Goal: Complete application form: Complete application form

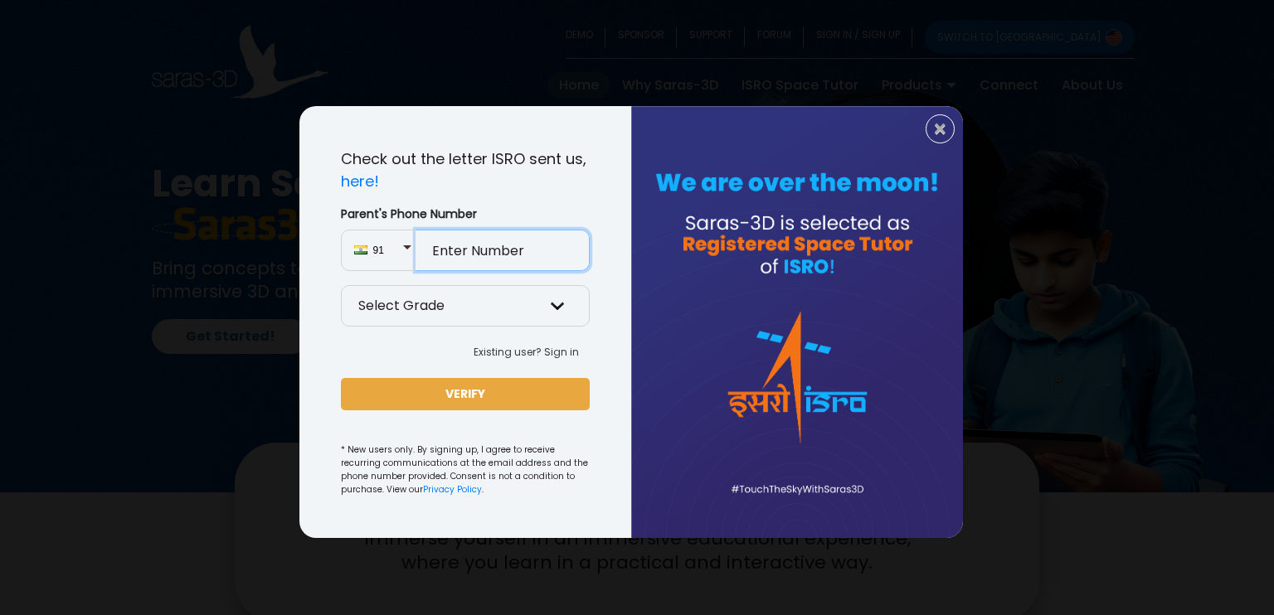
drag, startPoint x: 539, startPoint y: 262, endPoint x: 531, endPoint y: 261, distance: 8.3
click at [539, 262] on input "Parent's Phone Number" at bounding box center [503, 250] width 174 height 41
click at [399, 243] on span "91" at bounding box center [387, 250] width 29 height 15
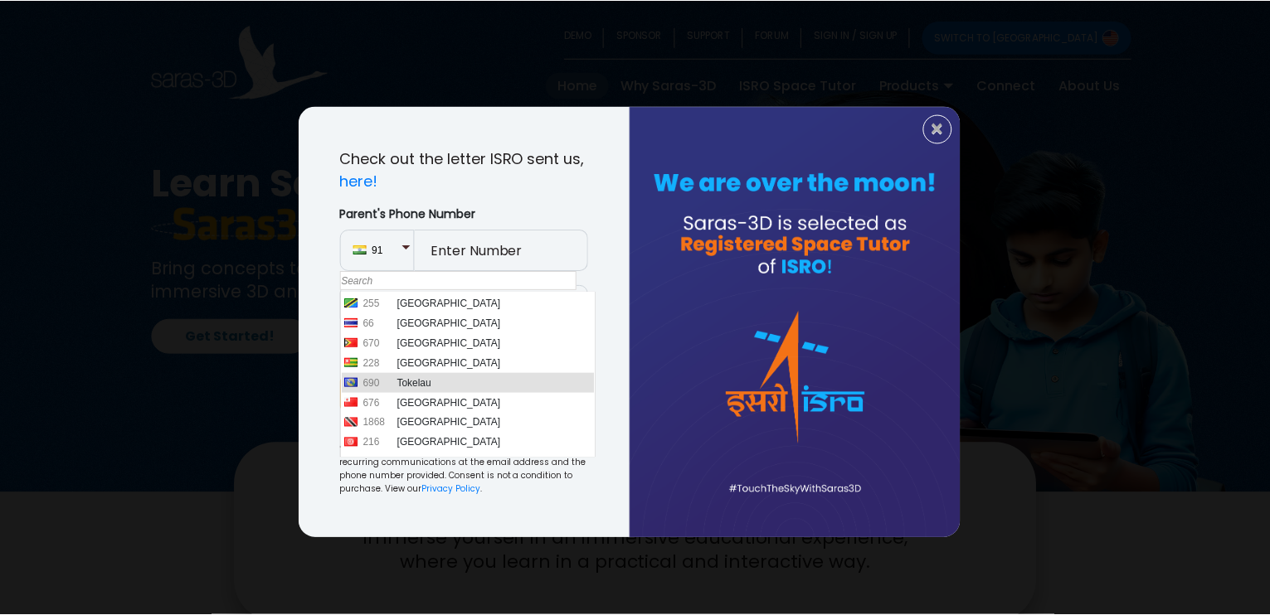
scroll to position [4505, 0]
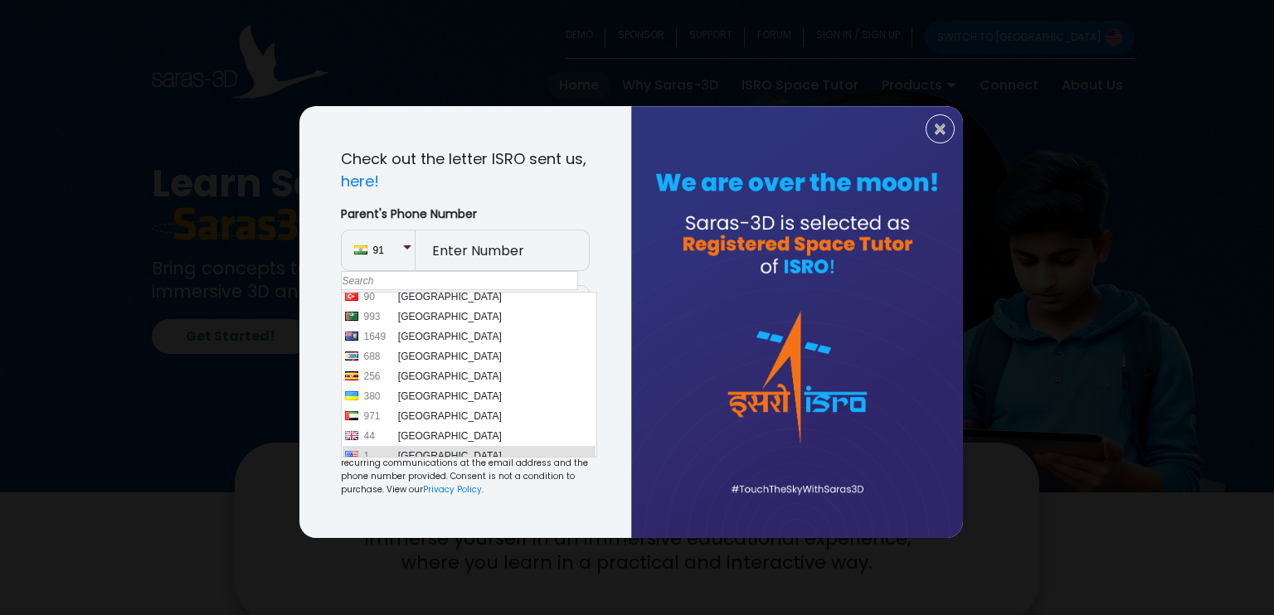
click at [431, 454] on li "1 [GEOGRAPHIC_DATA]" at bounding box center [470, 456] width 254 height 20
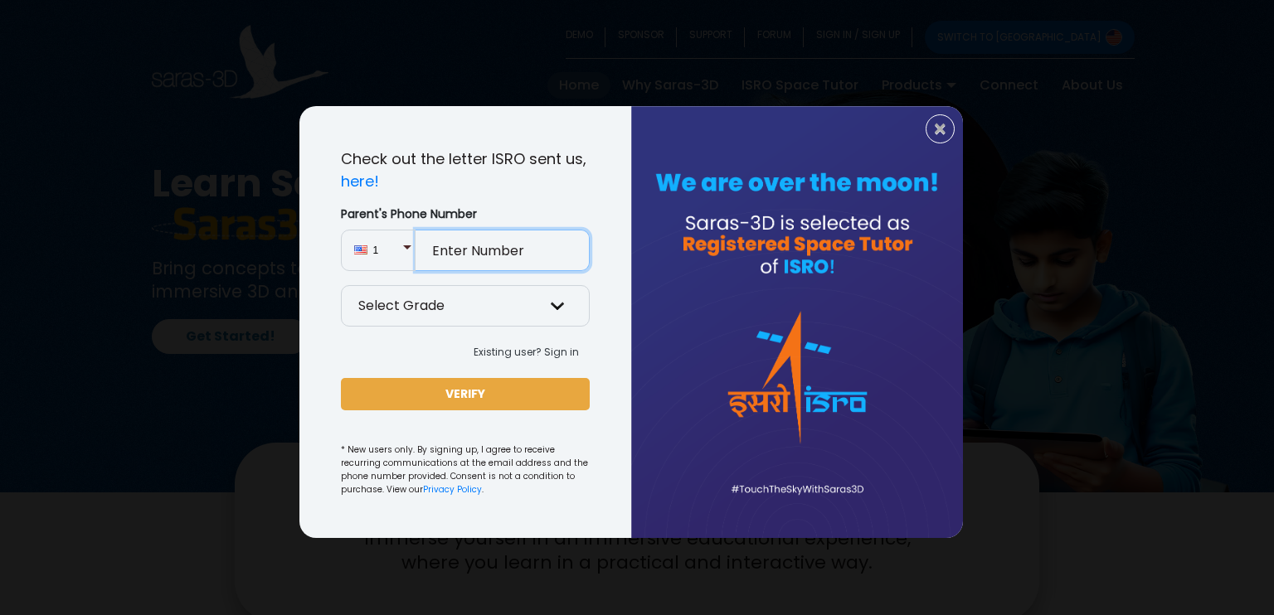
click at [492, 258] on input "Parent's Phone Number" at bounding box center [503, 250] width 174 height 41
type input "6503972039"
click at [491, 307] on select "Select Grade Grade 9 th Grade 10 th Grade 11 th Grade 12 th" at bounding box center [465, 305] width 249 height 41
select select "9"
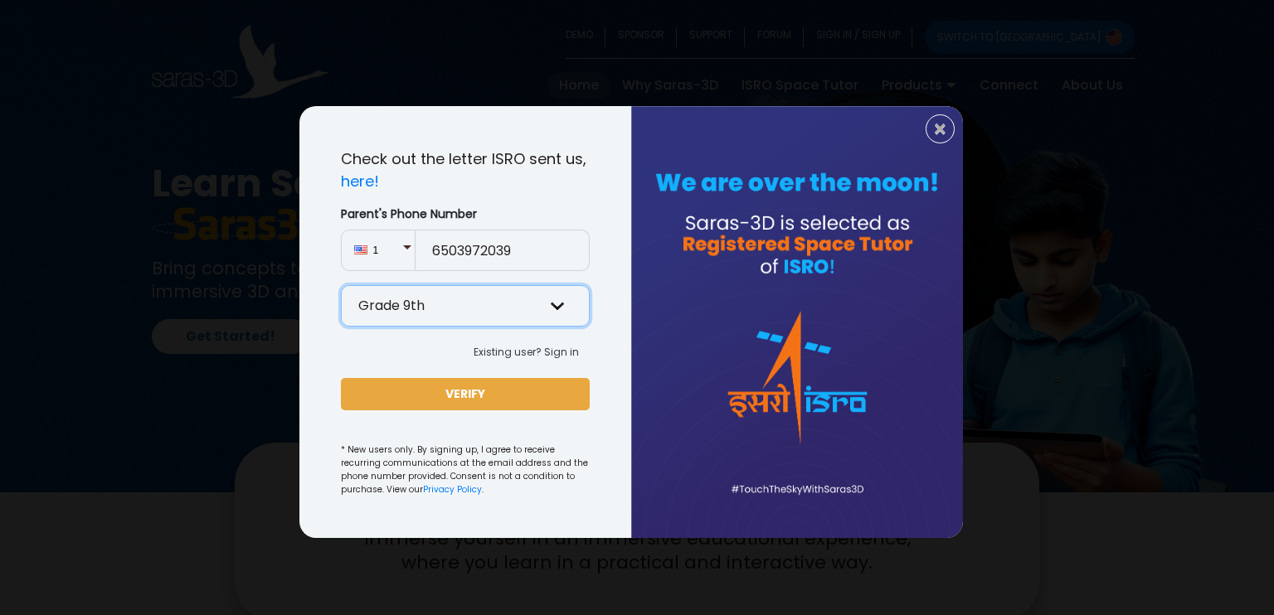
click at [341, 285] on select "Select Grade Grade 9 th Grade 10 th Grade 11 th Grade 12 th" at bounding box center [465, 305] width 249 height 41
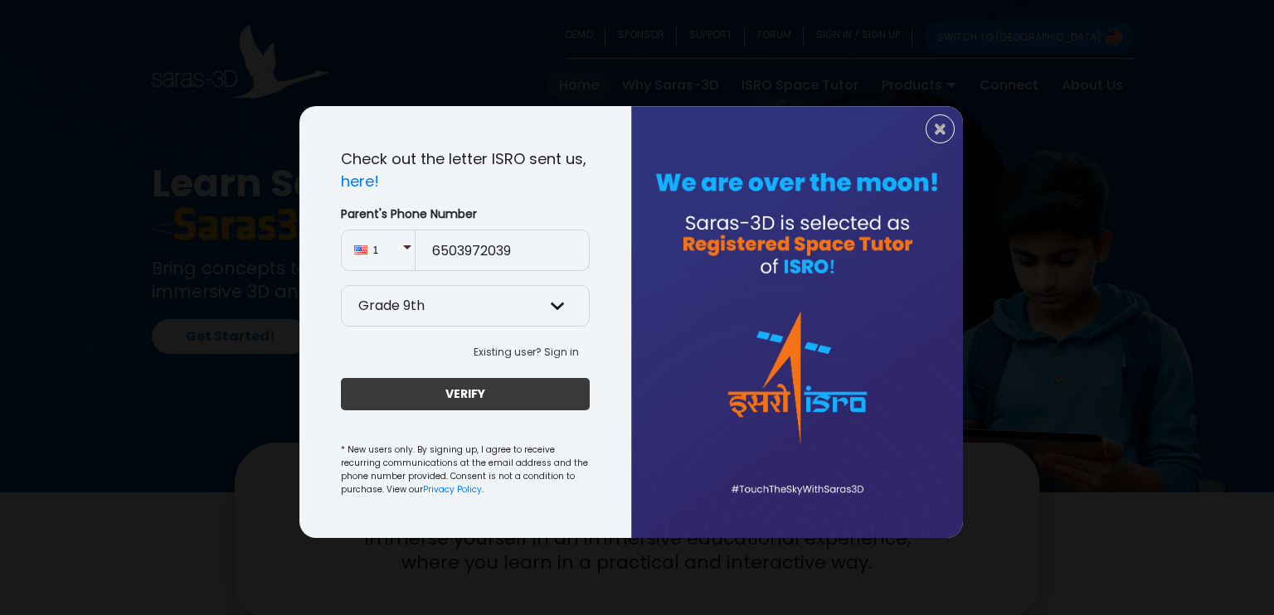
click at [449, 407] on button "VERIFY" at bounding box center [465, 394] width 249 height 32
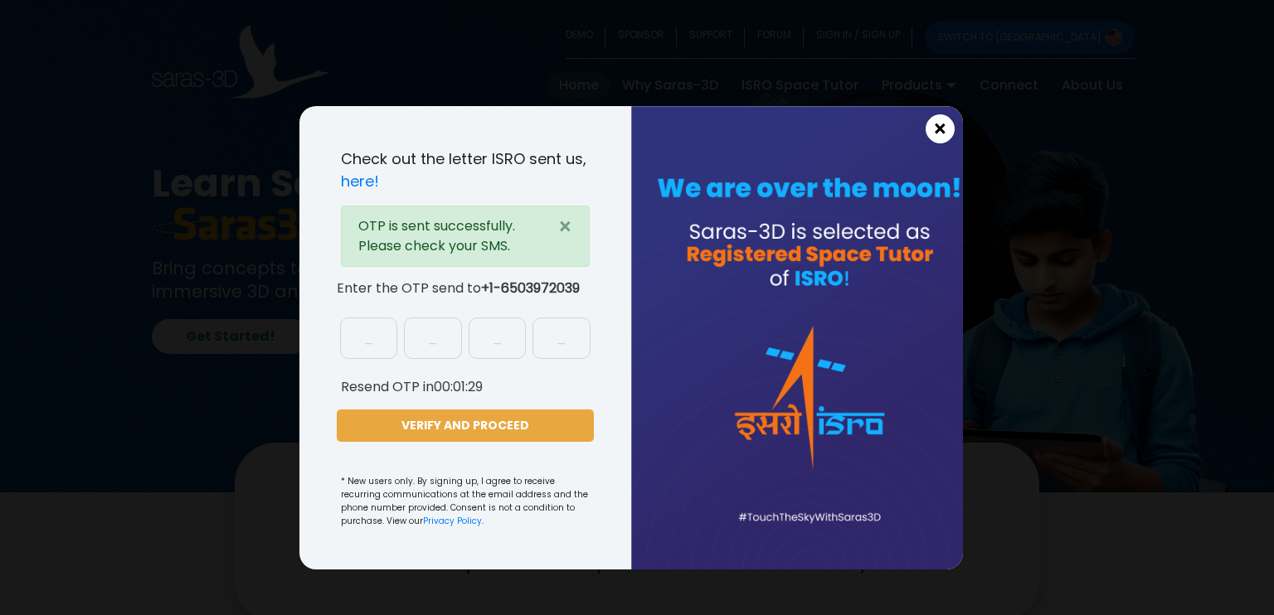
click at [936, 125] on span "×" at bounding box center [940, 130] width 14 height 22
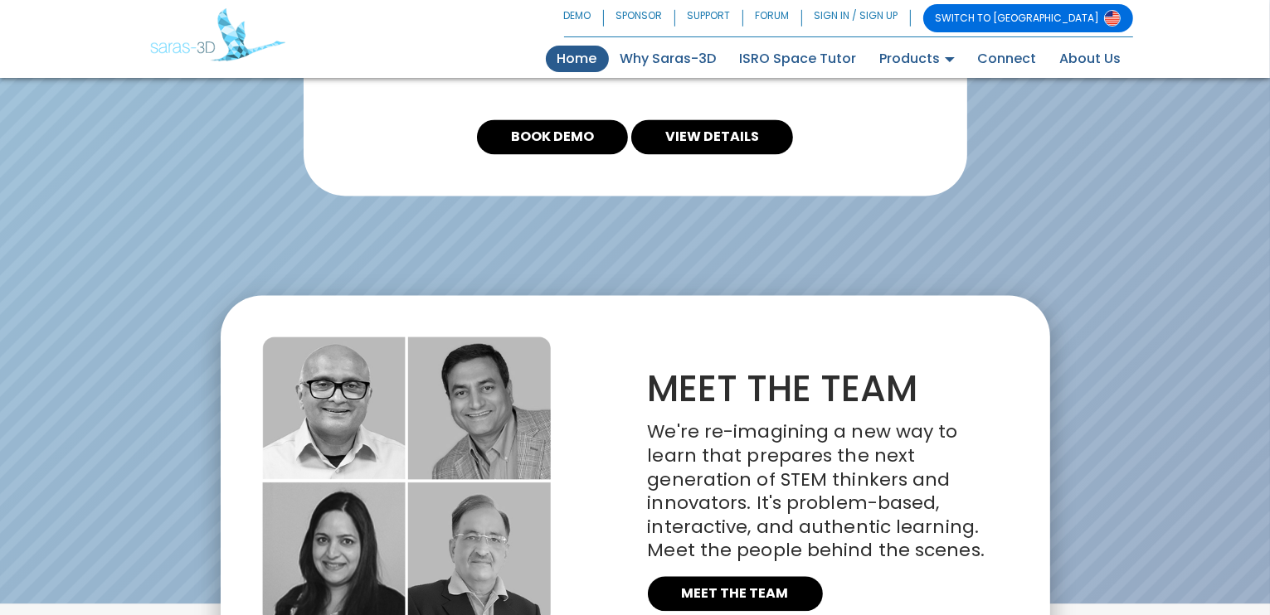
scroll to position [3819, 0]
